Goal: Transaction & Acquisition: Register for event/course

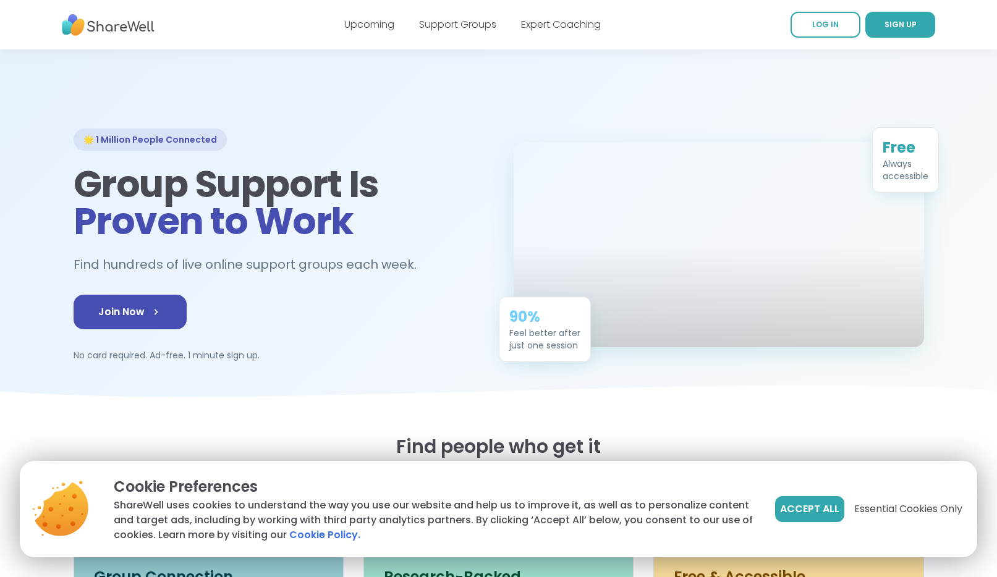
scroll to position [513, 0]
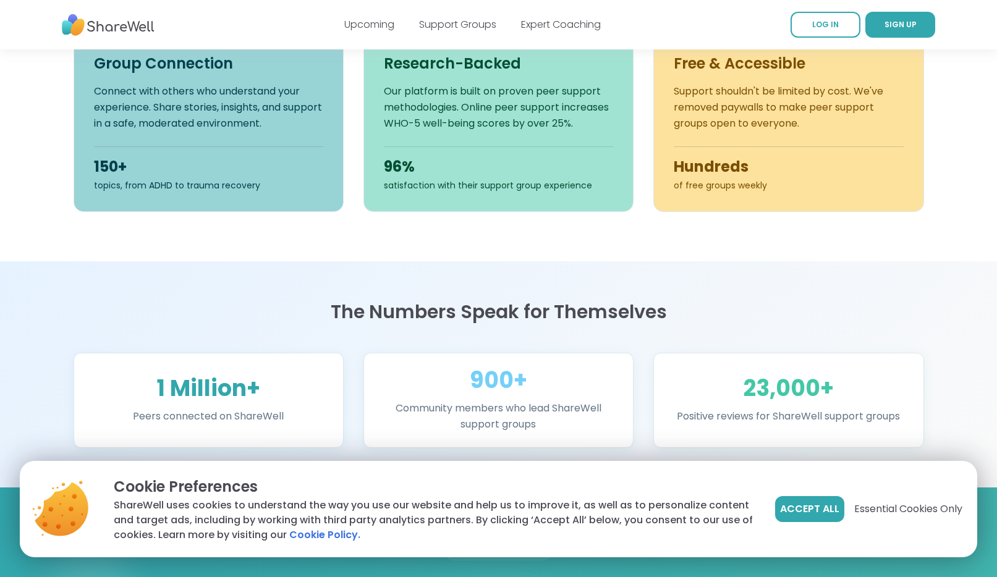
click at [221, 321] on h2 "The Numbers Speak for Themselves" at bounding box center [499, 312] width 850 height 22
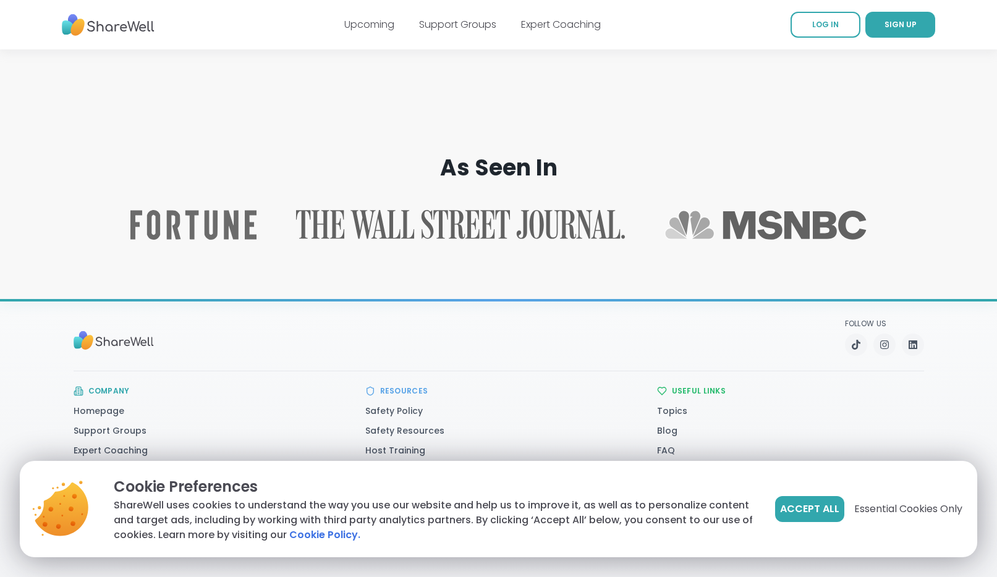
scroll to position [1883, 0]
click at [804, 506] on span "Accept All" at bounding box center [809, 509] width 59 height 15
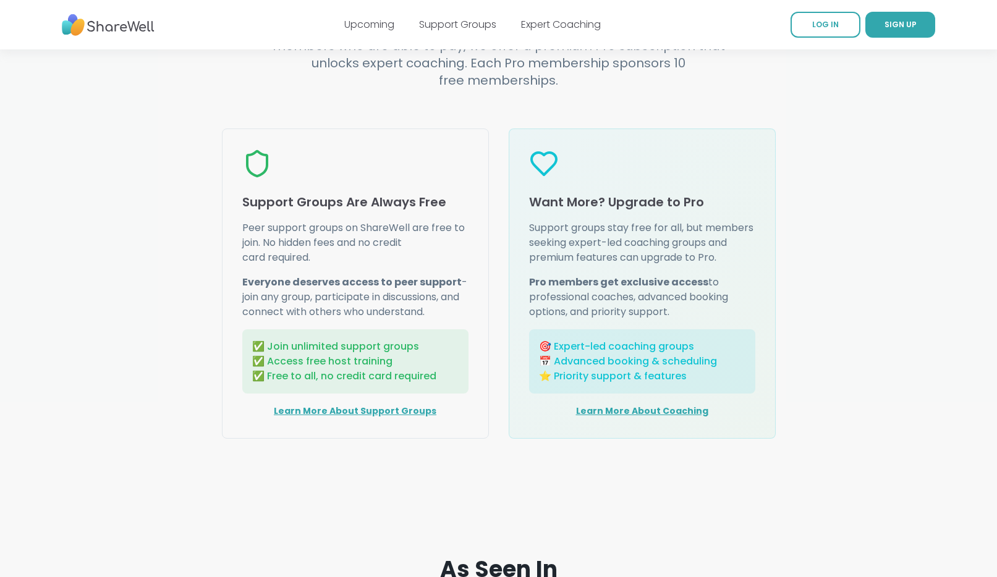
scroll to position [1481, 0]
click at [446, 484] on section "❤️ Everyone deserves support Why We Offer Free Support Access to mental health …" at bounding box center [498, 208] width 997 height 622
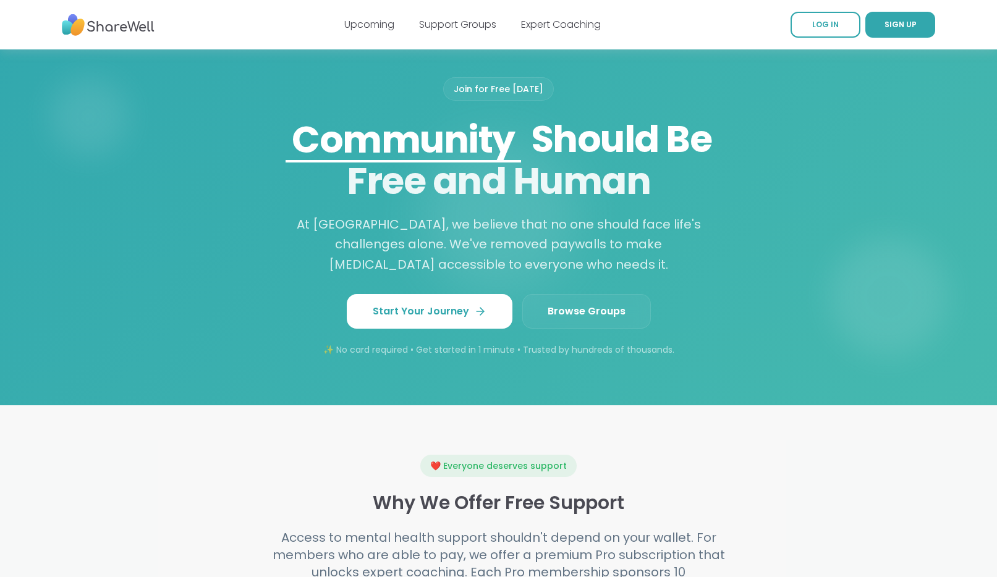
scroll to position [967, 0]
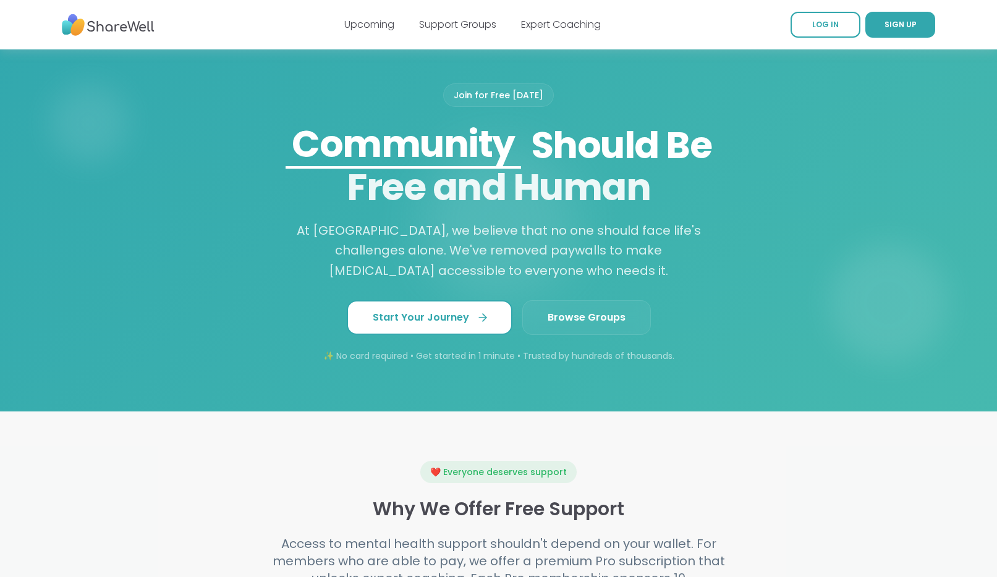
click at [469, 322] on span "Start Your Journey" at bounding box center [430, 317] width 114 height 15
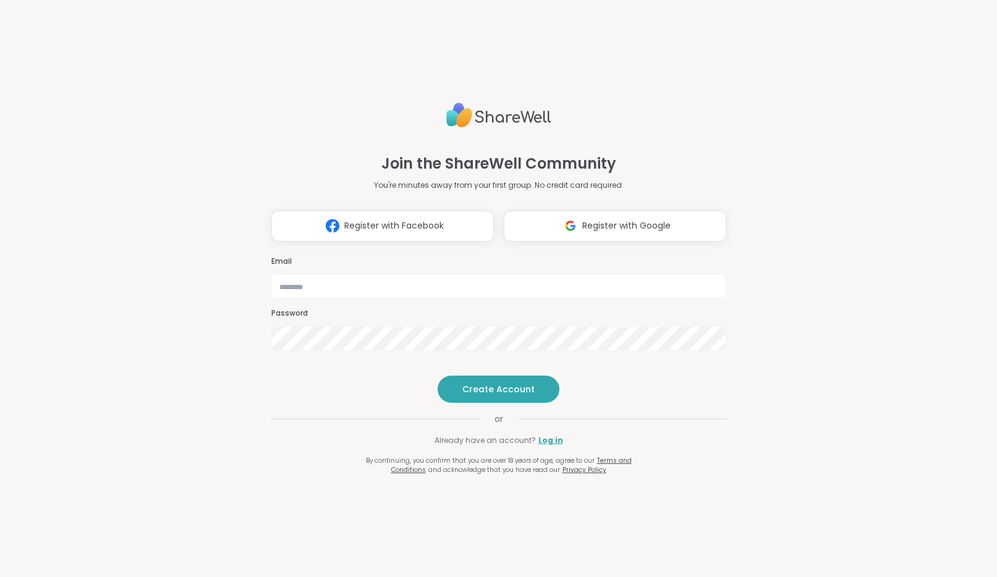
click at [318, 256] on h3 "Email" at bounding box center [498, 261] width 455 height 11
click at [318, 274] on input "email" at bounding box center [498, 286] width 455 height 25
click at [595, 219] on span "Register with Google" at bounding box center [626, 225] width 88 height 13
